Goal: Task Accomplishment & Management: Use online tool/utility

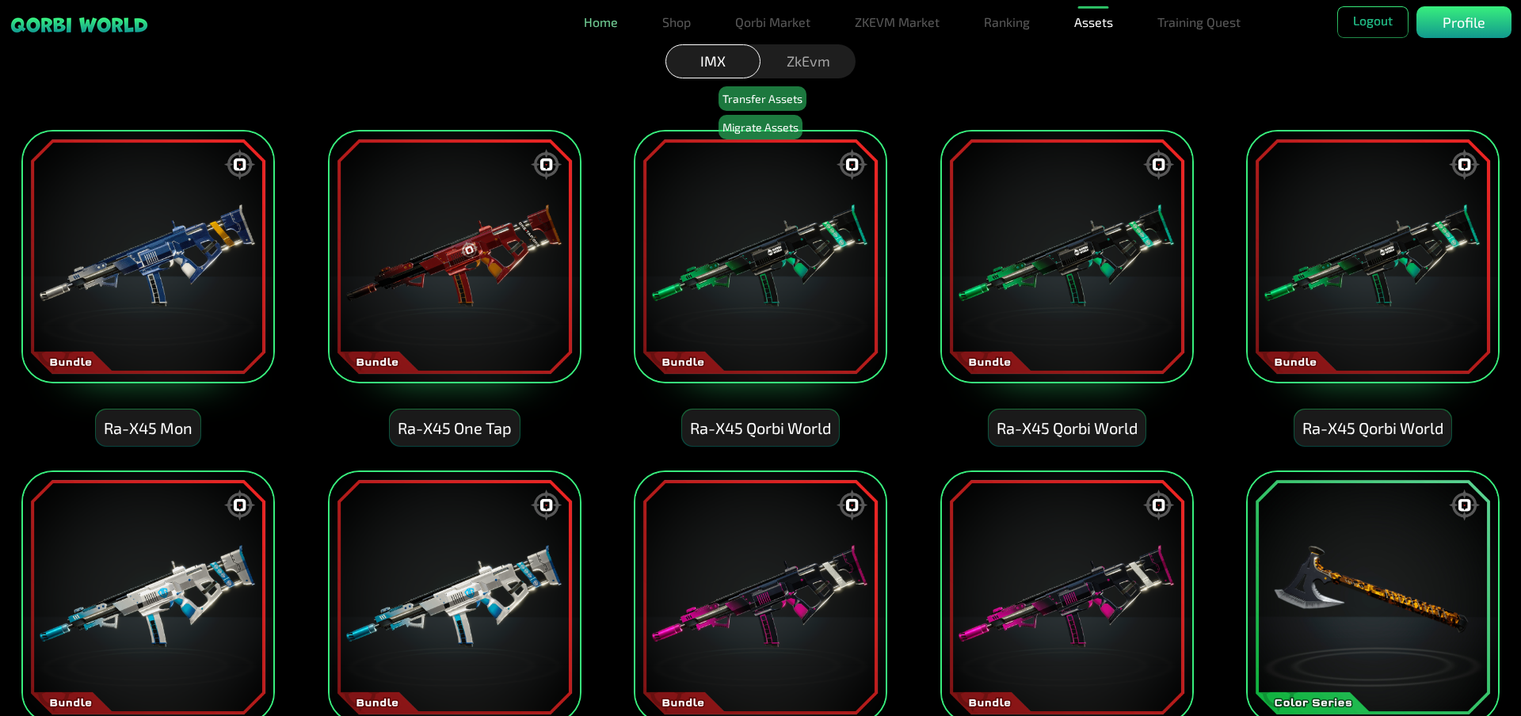
click at [586, 27] on link "Home" at bounding box center [600, 22] width 47 height 32
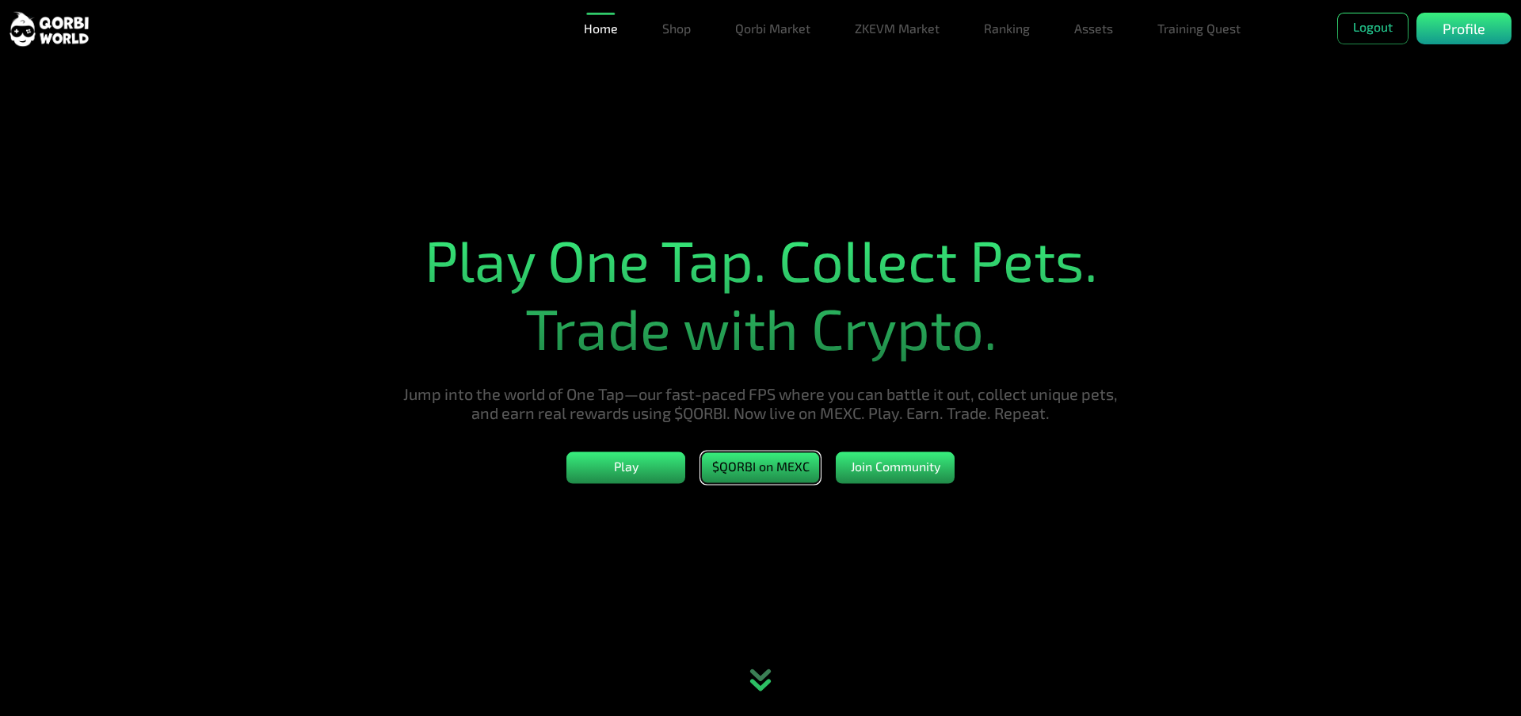
click at [733, 473] on button "$QORBI on MEXC" at bounding box center [760, 467] width 119 height 32
click at [1193, 36] on link "Training Quest" at bounding box center [1199, 29] width 96 height 32
